Goal: Task Accomplishment & Management: Manage account settings

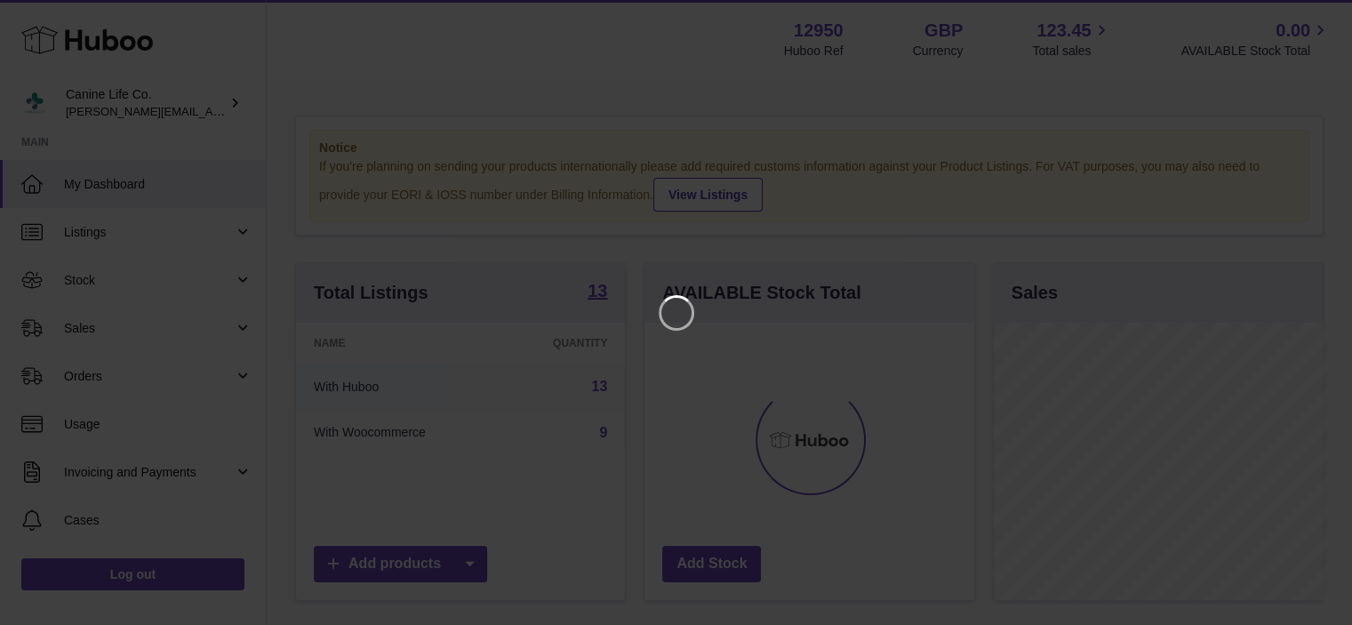
scroll to position [277, 333]
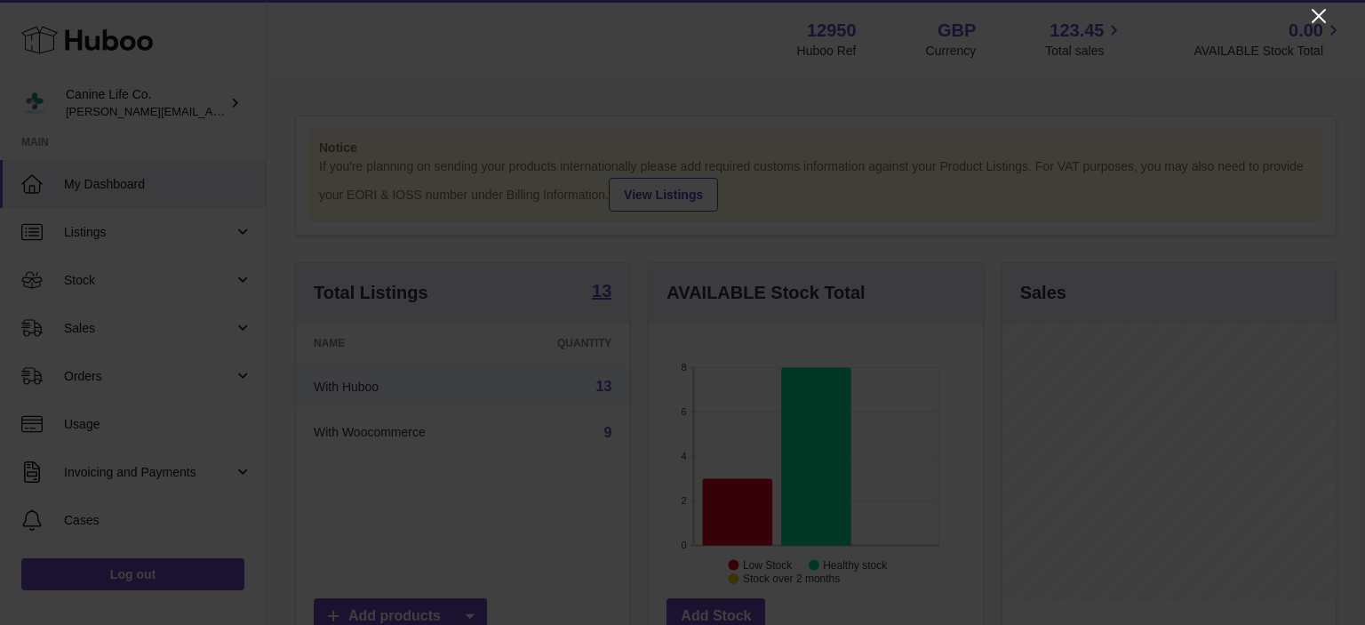
click at [1316, 20] on icon "Close" at bounding box center [1318, 15] width 21 height 21
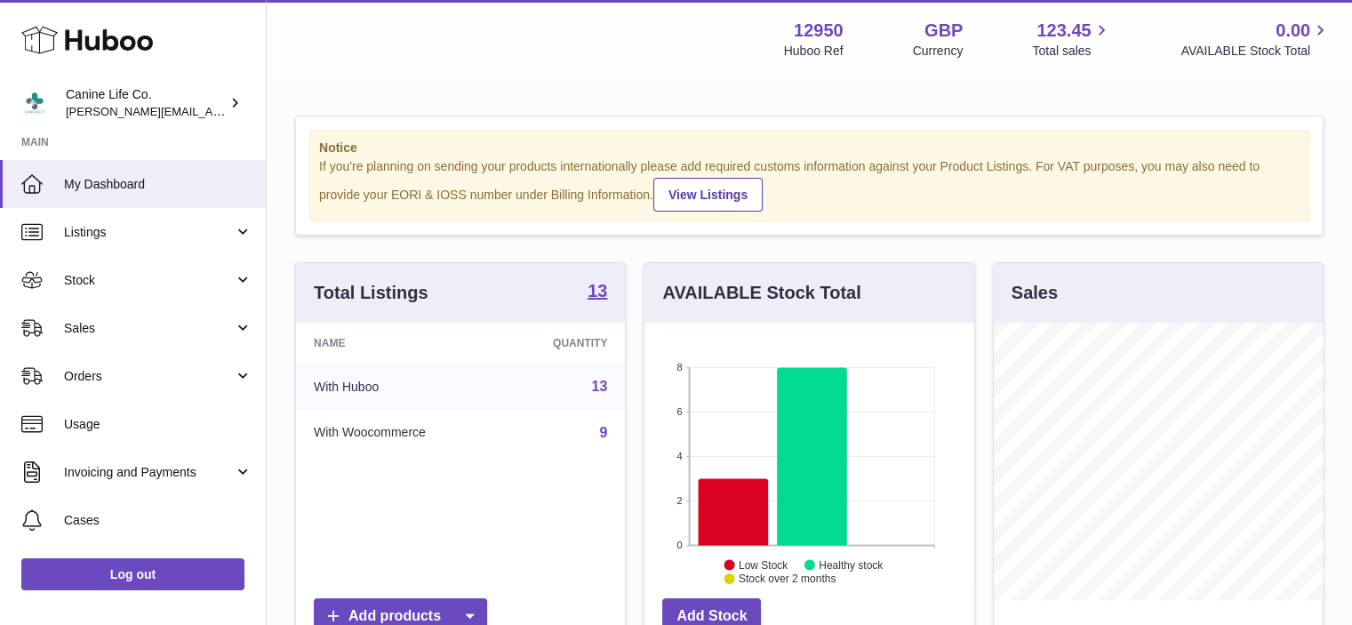
scroll to position [888633, 888580]
click at [143, 278] on span "Stock" at bounding box center [149, 280] width 170 height 17
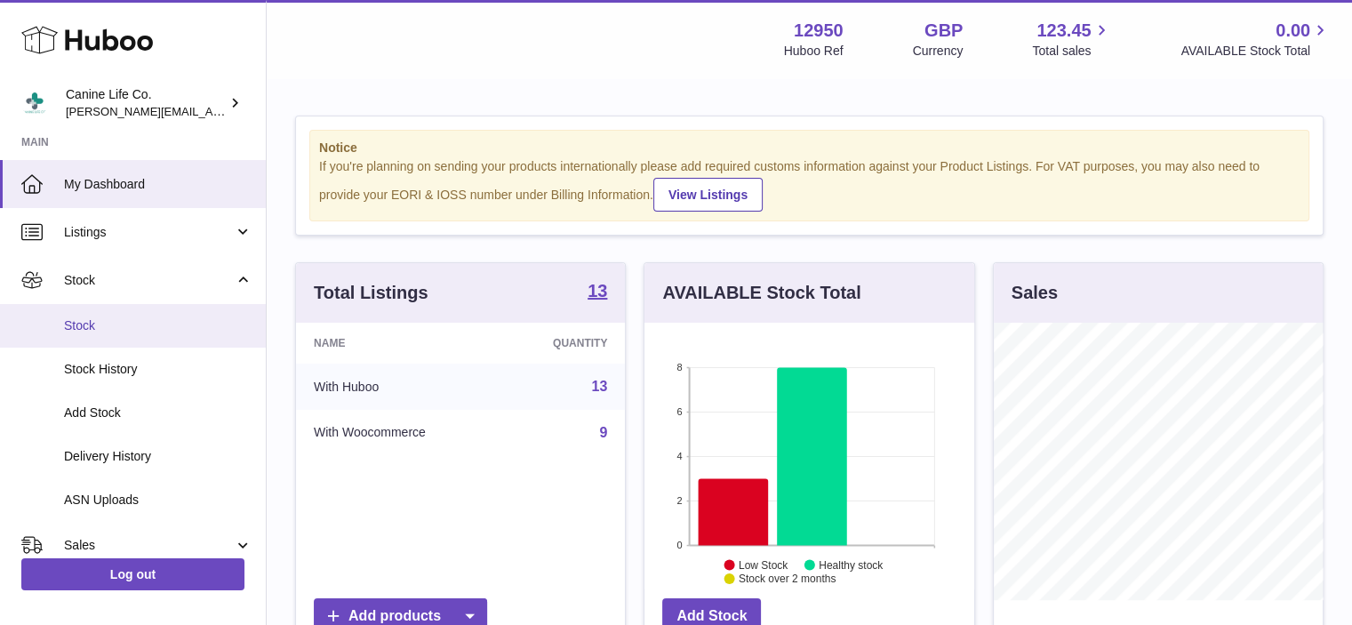
click at [133, 323] on span "Stock" at bounding box center [158, 325] width 188 height 17
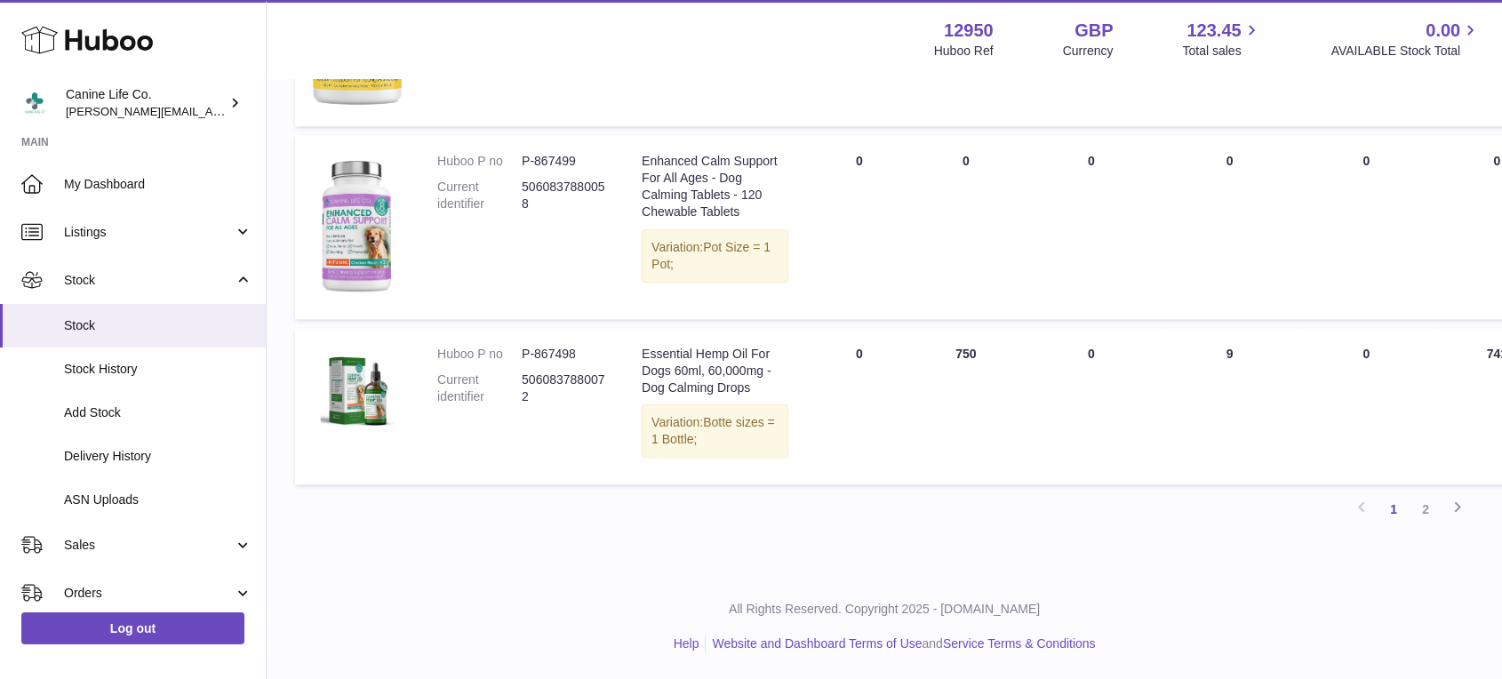
scroll to position [2105, 0]
click at [1364, 509] on link "2" at bounding box center [1426, 509] width 32 height 32
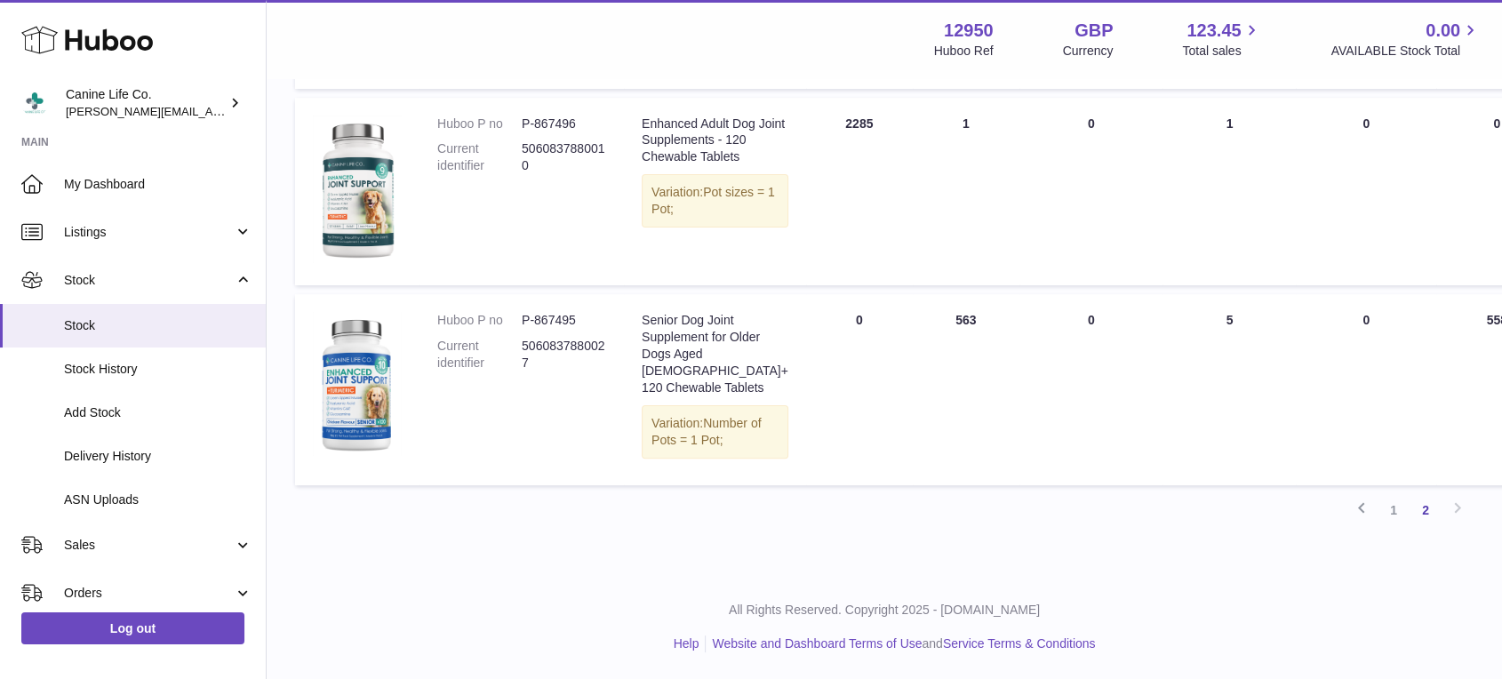
scroll to position [556, 0]
click at [196, 288] on span "Stock" at bounding box center [149, 280] width 170 height 17
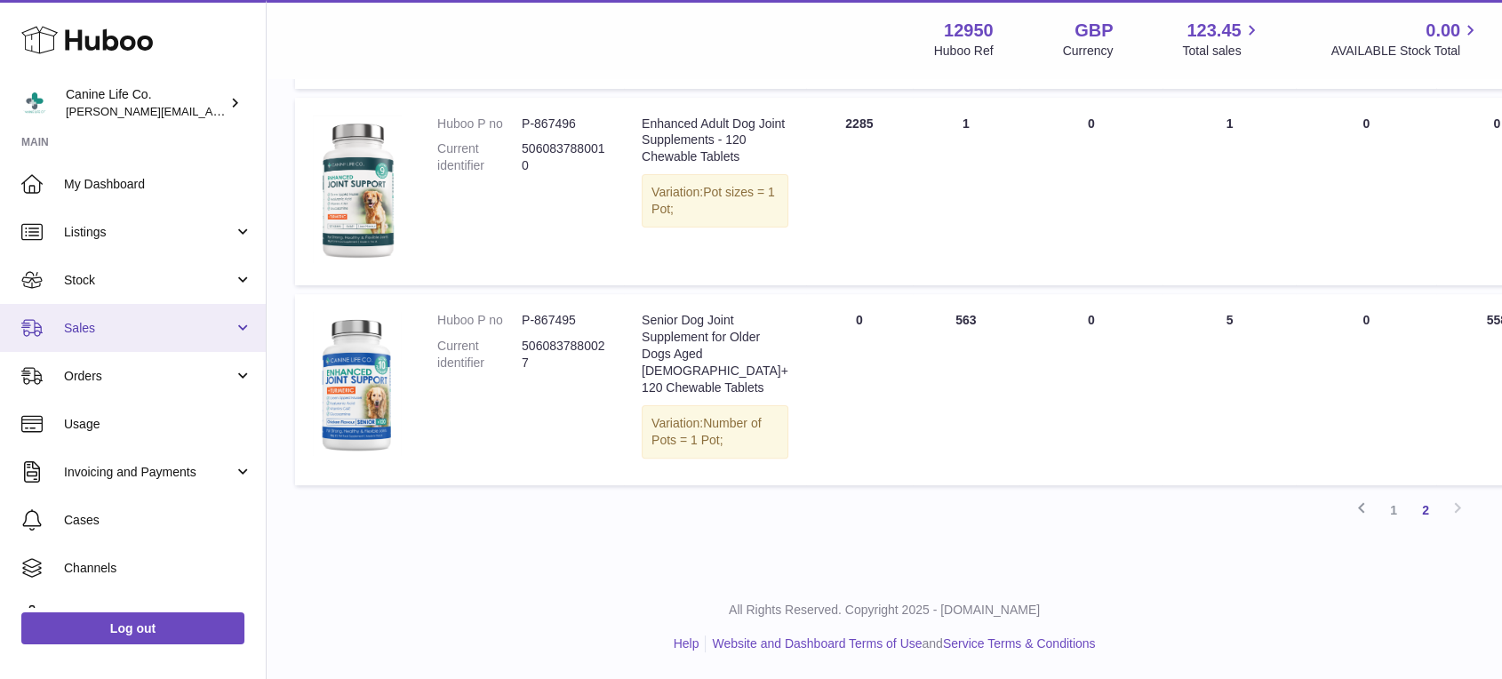
click at [156, 336] on span "Sales" at bounding box center [149, 328] width 170 height 17
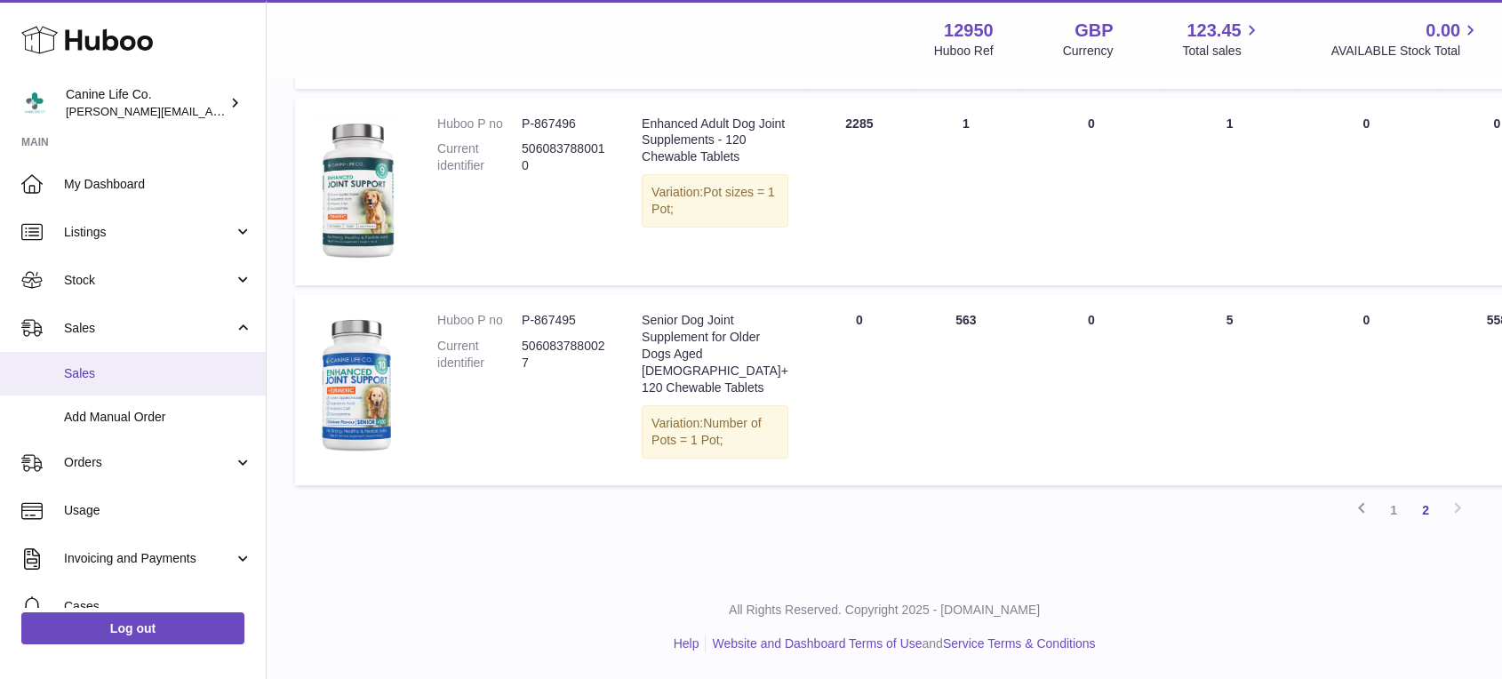
click at [151, 378] on span "Sales" at bounding box center [158, 373] width 188 height 17
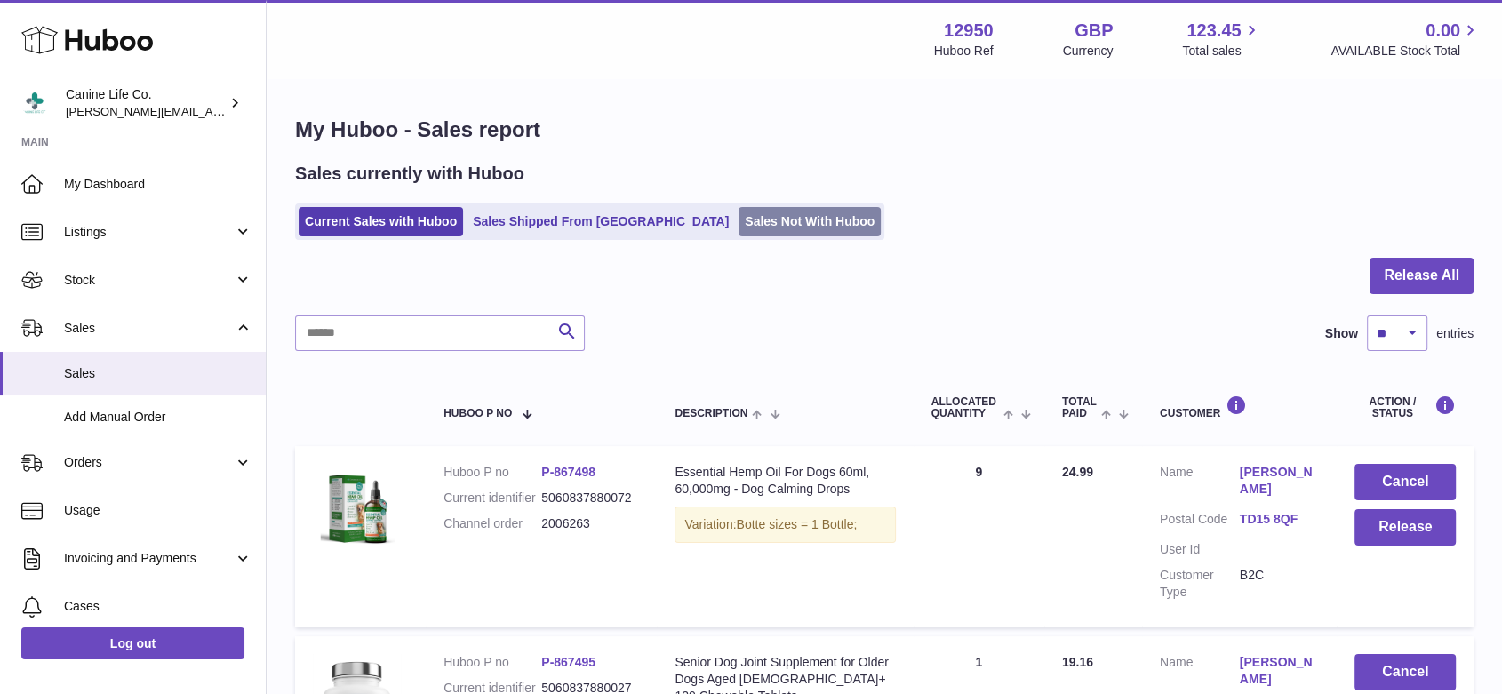
click at [739, 216] on link "Sales Not With Huboo" at bounding box center [810, 221] width 142 height 29
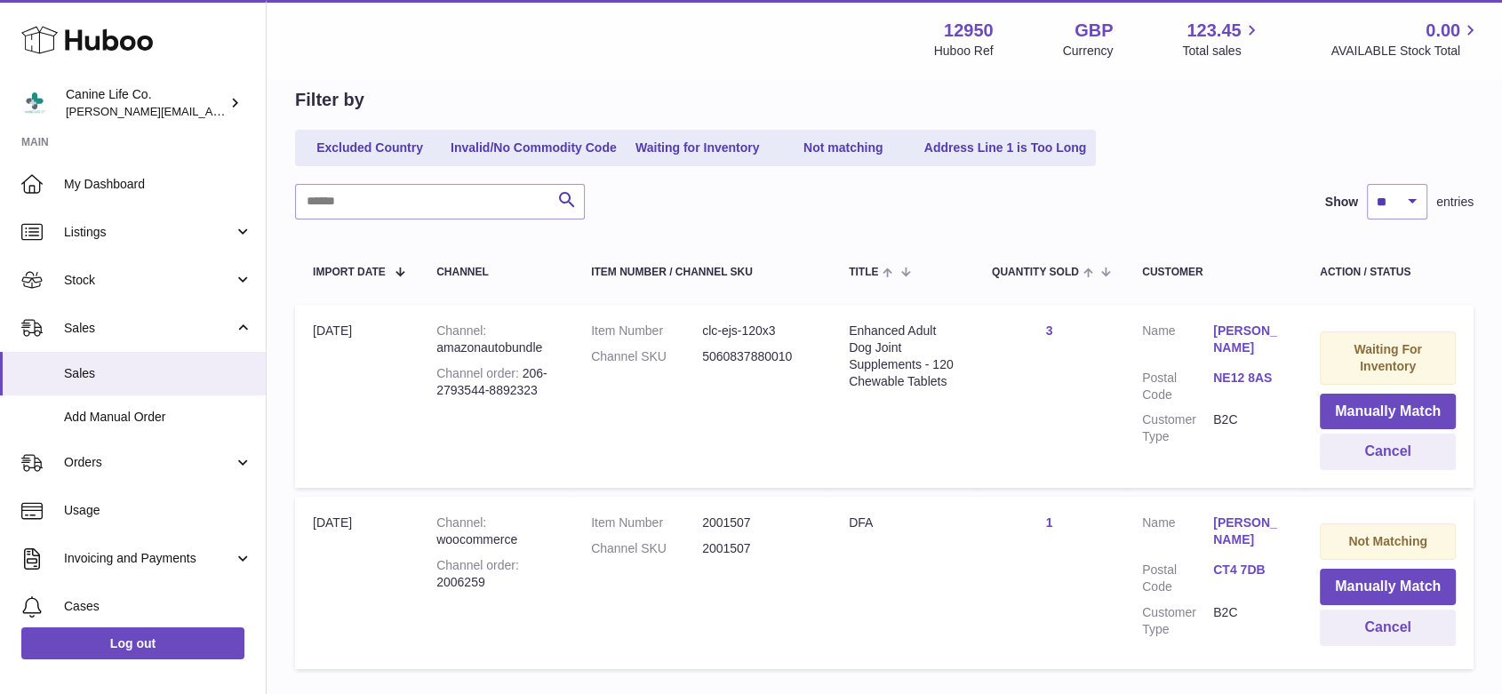
scroll to position [279, 0]
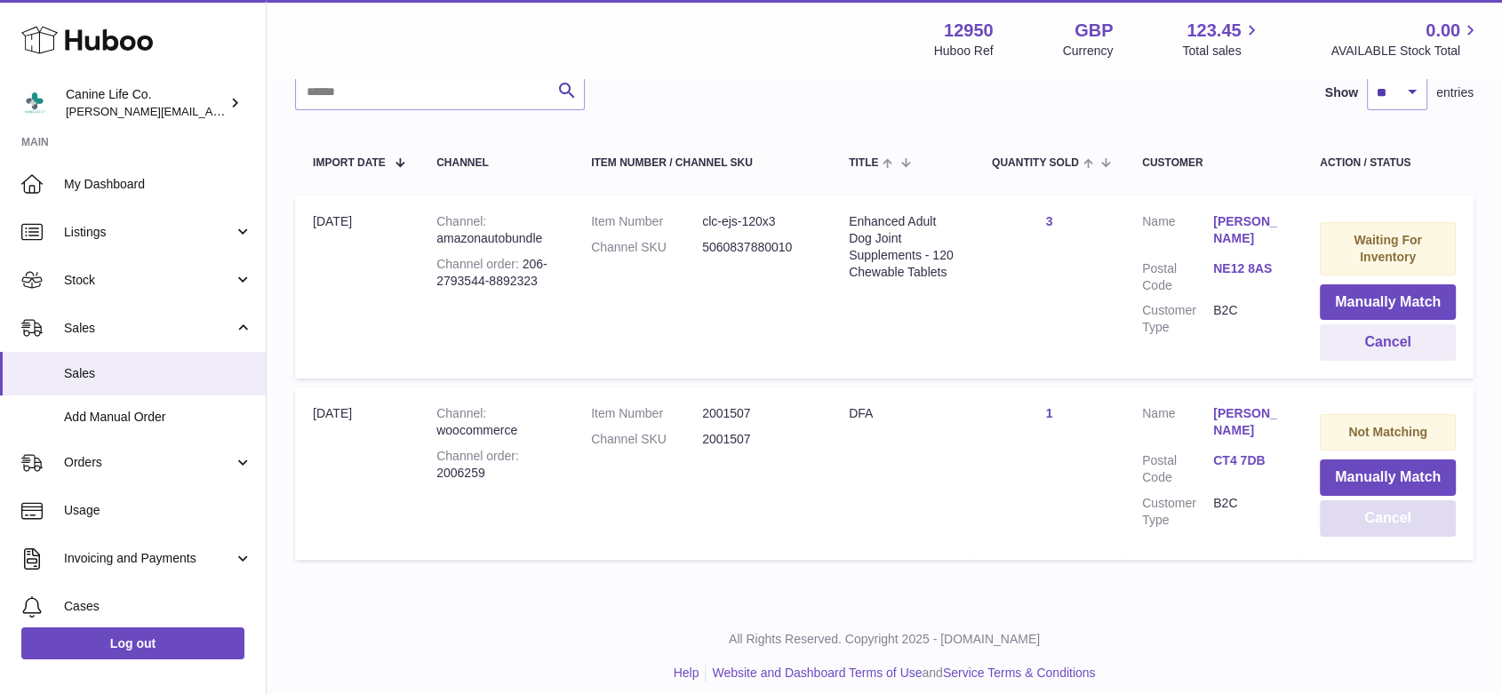
click at [1408, 522] on button "Cancel" at bounding box center [1388, 518] width 136 height 36
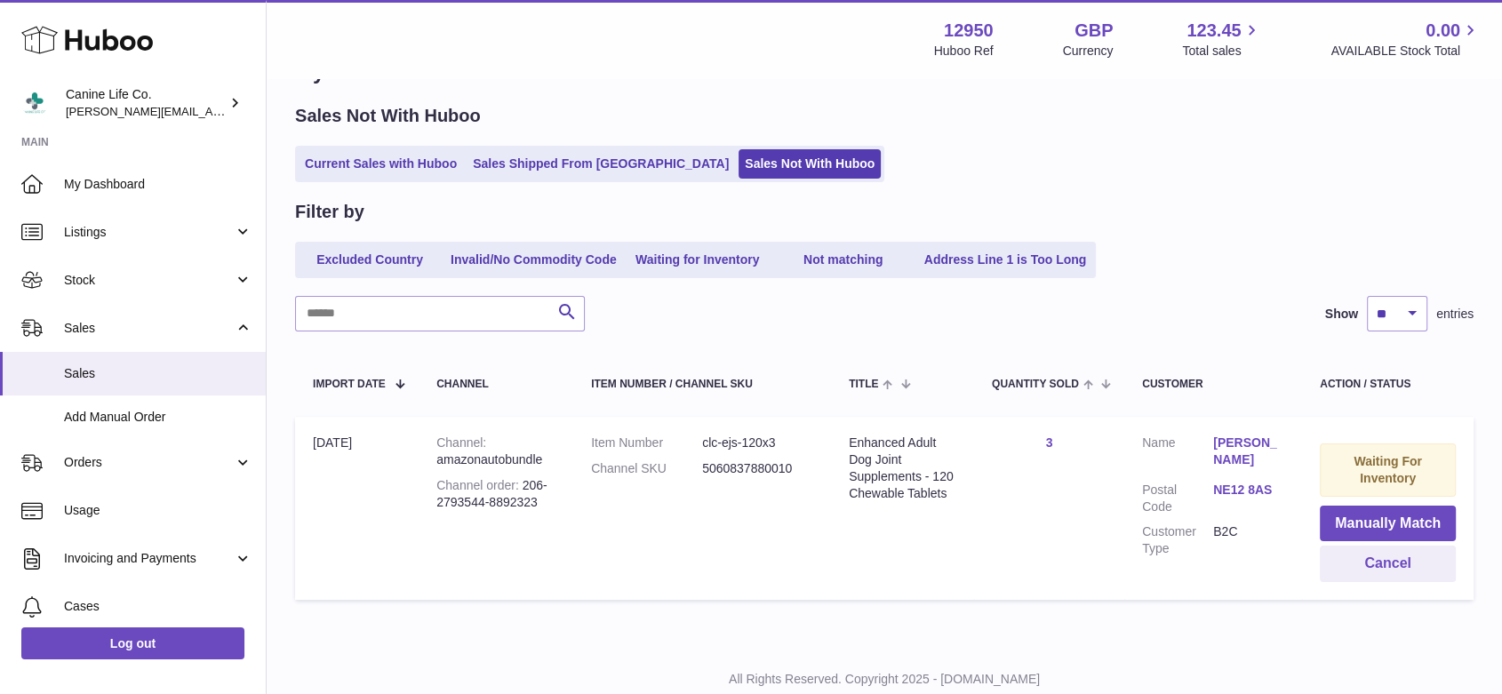
scroll to position [0, 0]
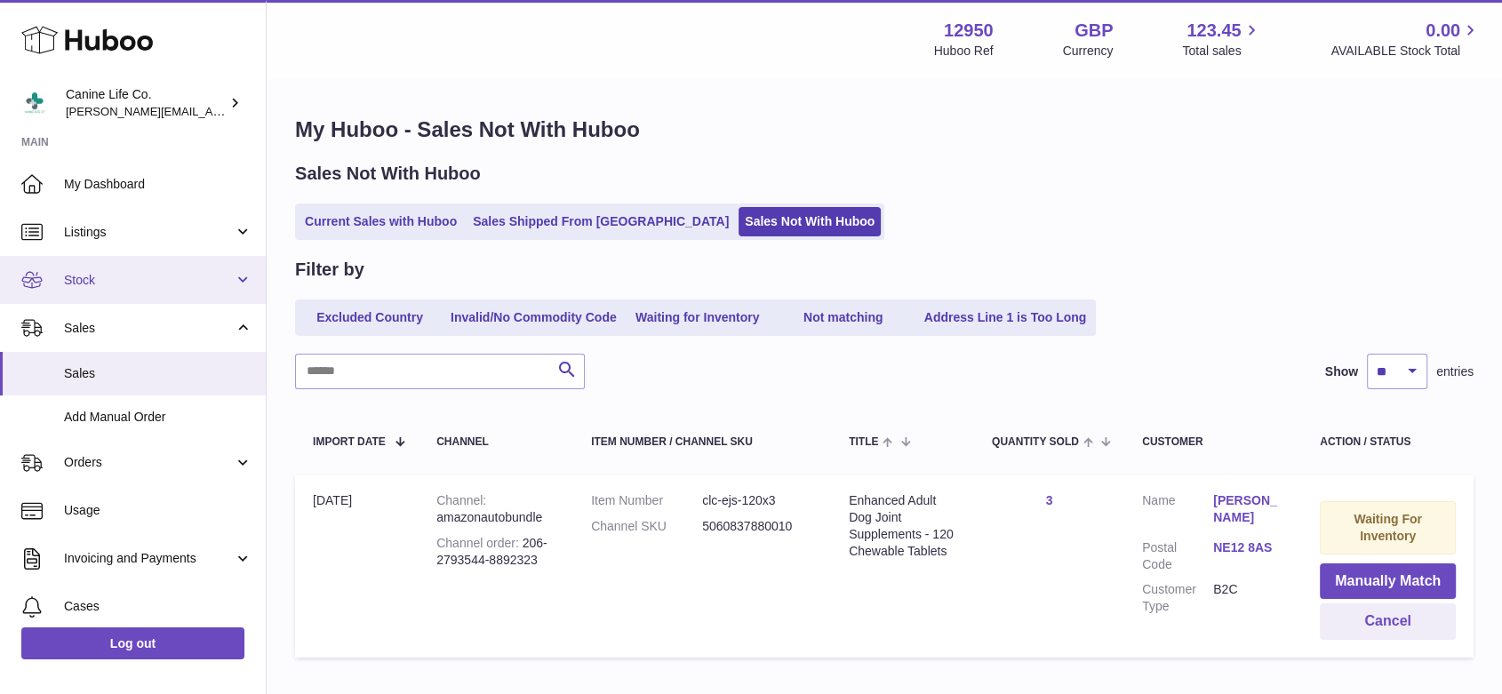
click at [142, 284] on span "Stock" at bounding box center [149, 280] width 170 height 17
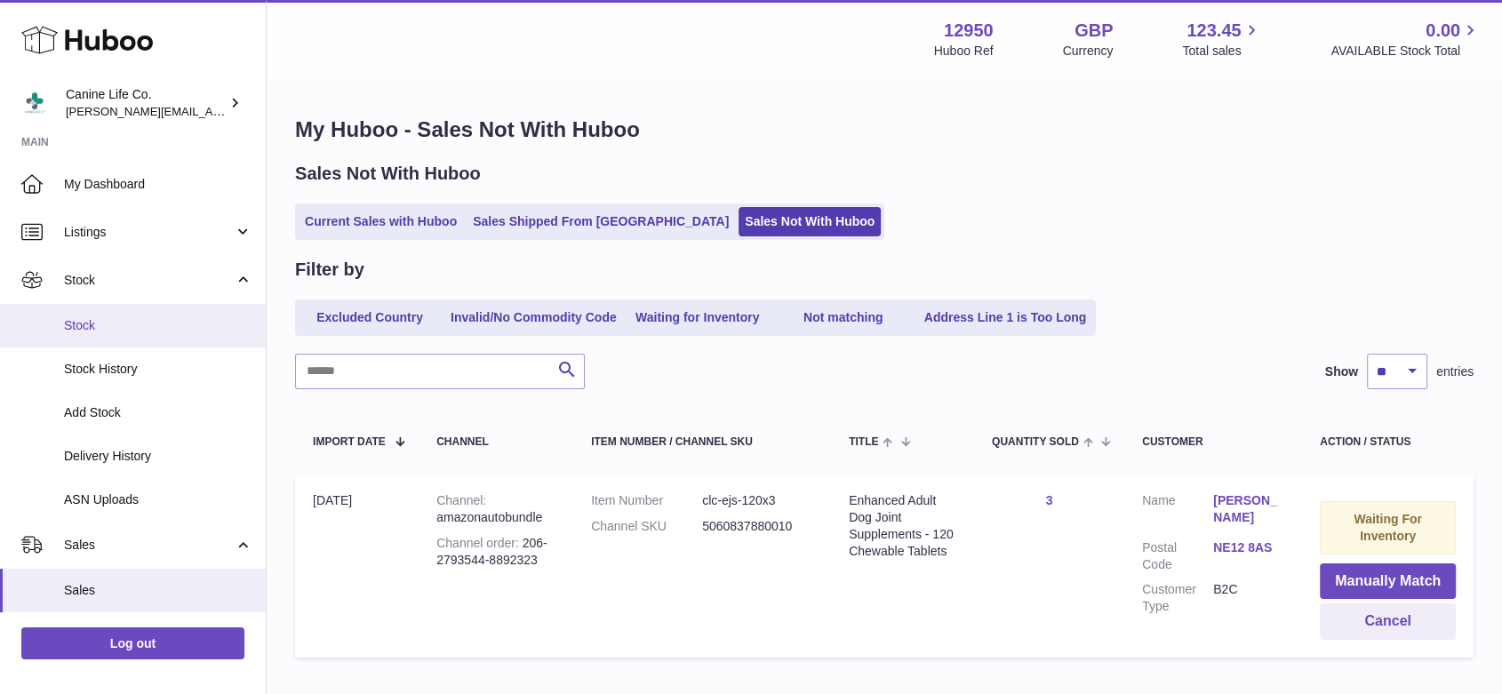
click at [125, 331] on span "Stock" at bounding box center [158, 325] width 188 height 17
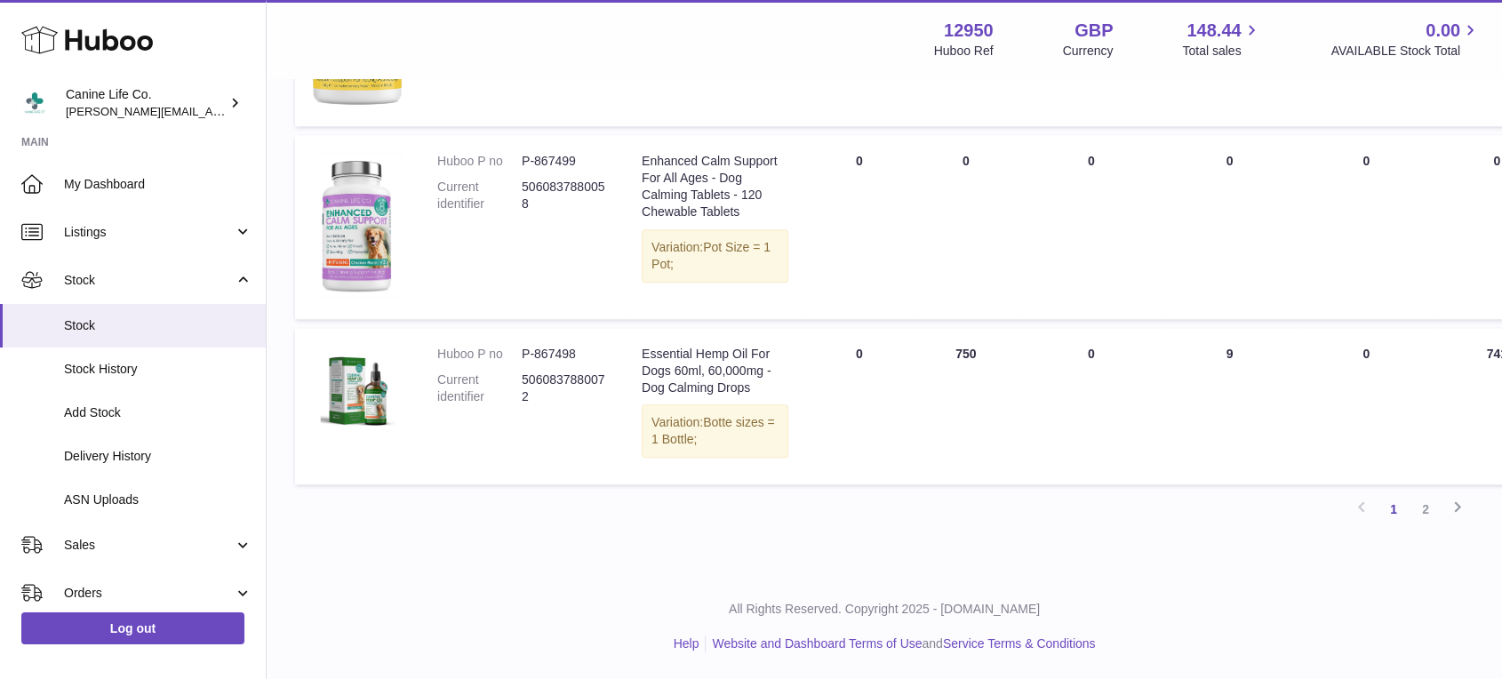
scroll to position [2057, 0]
click at [1422, 525] on link "2" at bounding box center [1426, 509] width 32 height 32
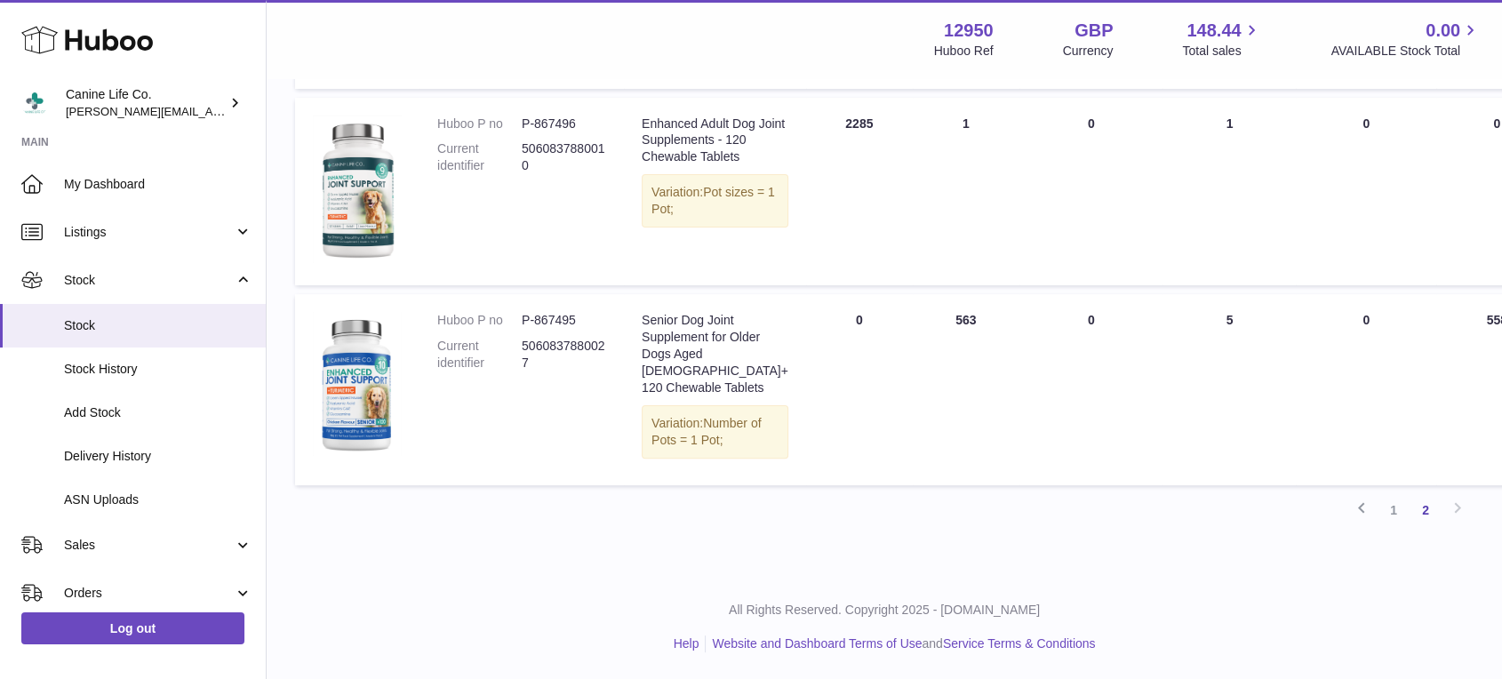
scroll to position [556, 0]
